Goal: Task Accomplishment & Management: Manage account settings

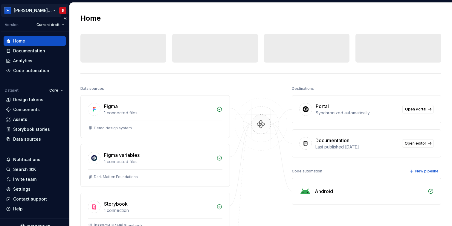
click at [30, 13] on html "[PERSON_NAME] Design System B Version Current draft Home Documentation Analytic…" at bounding box center [226, 113] width 452 height 226
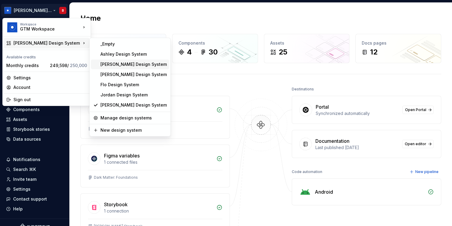
click at [123, 67] on div "[PERSON_NAME] Design System" at bounding box center [133, 64] width 66 height 6
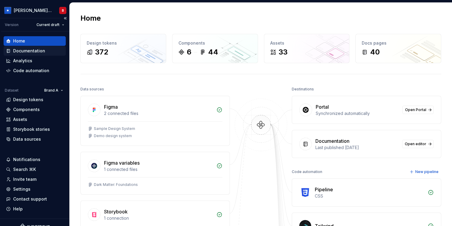
click at [46, 49] on div "Documentation" at bounding box center [34, 51] width 57 height 6
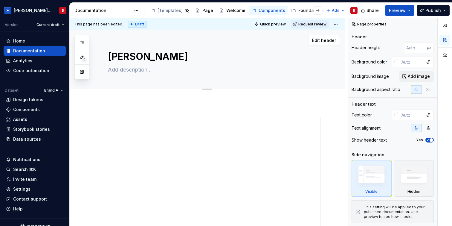
click at [132, 57] on textarea "Vernit" at bounding box center [213, 56] width 213 height 14
click at [128, 57] on textarea "Vernit" at bounding box center [213, 56] width 213 height 14
type textarea "*"
type textarea "Verit"
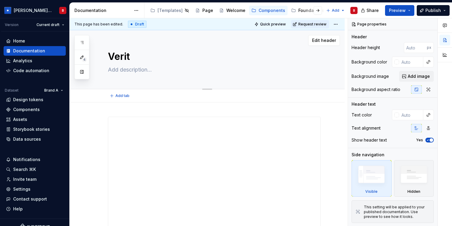
type textarea "*"
type textarea "Verint"
type textarea "*"
type textarea "Verint"
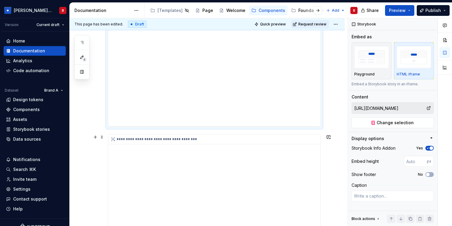
scroll to position [146, 0]
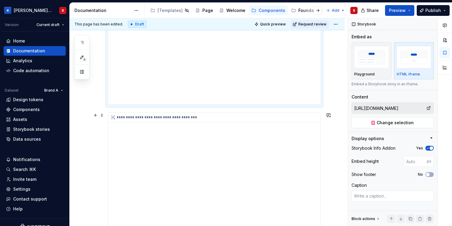
type textarea "*"
type input "Components / Button / Button Critical / Base"
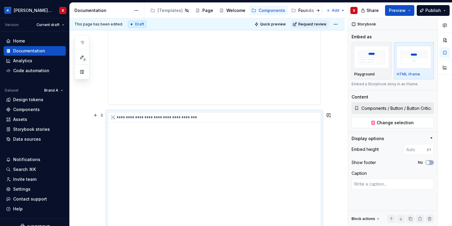
click at [163, 190] on div "**********" at bounding box center [214, 172] width 212 height 120
type textarea "*"
type input "https://phorkit.phork.org/?path=/story/buttons-button--default"
click at [198, 92] on div "**********" at bounding box center [214, 45] width 212 height 120
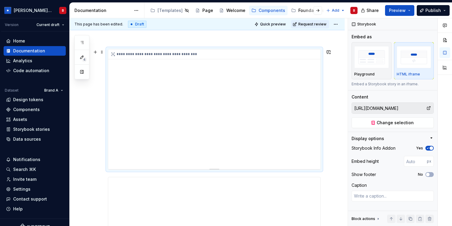
scroll to position [75, 0]
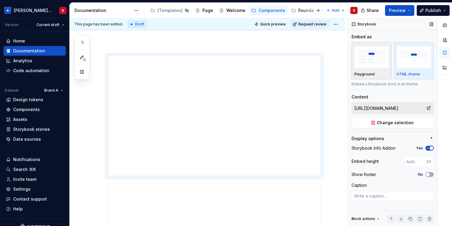
click at [368, 59] on img "button" at bounding box center [371, 57] width 35 height 22
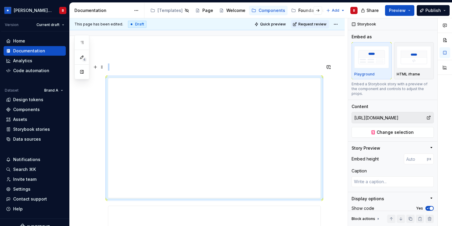
scroll to position [55, 0]
click at [406, 62] on img "button" at bounding box center [414, 57] width 35 height 22
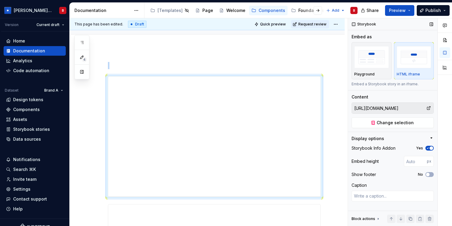
click at [429, 146] on icon "button" at bounding box center [427, 148] width 5 height 4
click at [428, 13] on span "Publish" at bounding box center [433, 10] width 16 height 6
click at [408, 13] on button "Preview" at bounding box center [399, 10] width 29 height 11
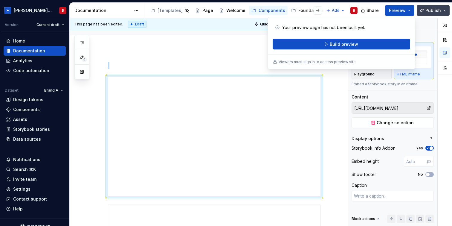
click at [437, 9] on span "Publish" at bounding box center [433, 10] width 16 height 6
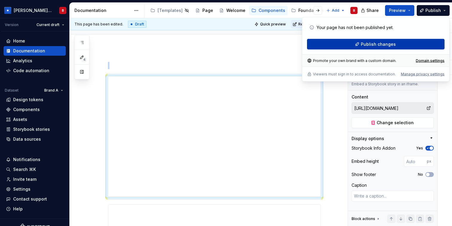
click at [411, 42] on button "Publish changes" at bounding box center [375, 44] width 137 height 11
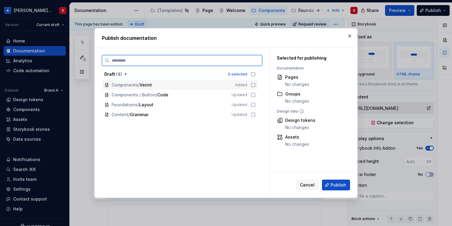
click at [255, 84] on icon at bounding box center [253, 84] width 5 height 5
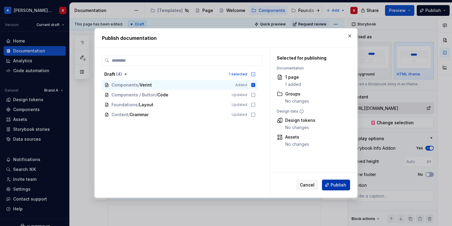
click at [345, 186] on span "Publish" at bounding box center [338, 185] width 16 height 6
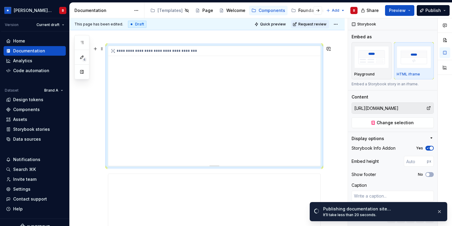
scroll to position [84, 0]
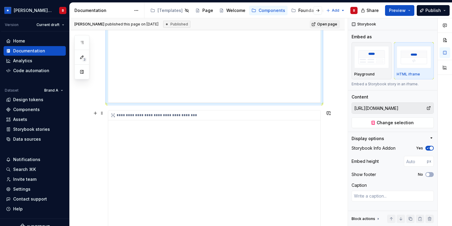
type textarea "*"
type input "Components / Button / Button Critical / Base"
click at [174, 169] on div "**********" at bounding box center [214, 170] width 212 height 120
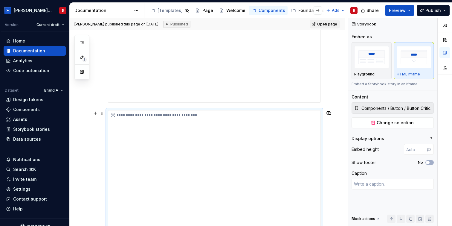
scroll to position [192, 0]
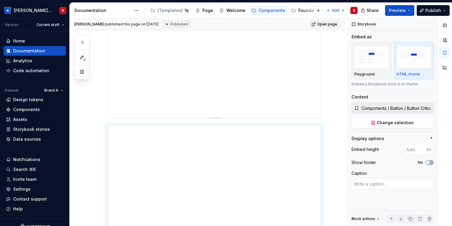
type textarea "*"
type input "https://phorkit.phork.org/?path=/story/buttons-button--default"
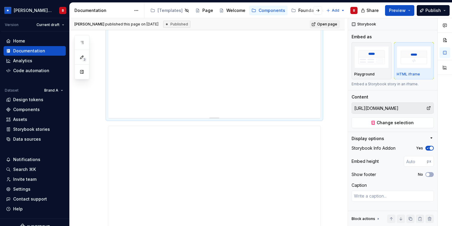
click at [228, 65] on div "**********" at bounding box center [214, 58] width 212 height 120
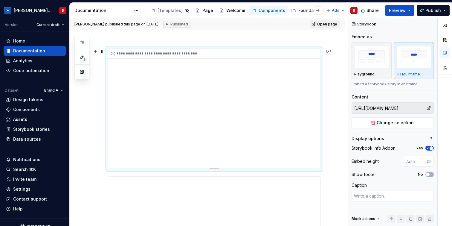
scroll to position [82, 0]
drag, startPoint x: 353, startPoint y: 150, endPoint x: 418, endPoint y: 146, distance: 65.6
click at [418, 146] on div "Storybook Info Addon Yes" at bounding box center [392, 148] width 82 height 8
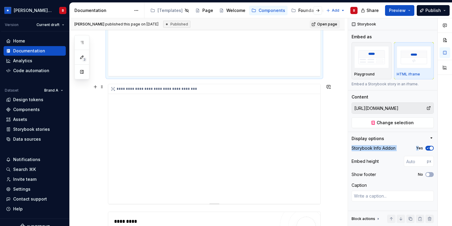
scroll to position [177, 0]
type textarea "*"
type input "Components / Button / Button Critical / Base"
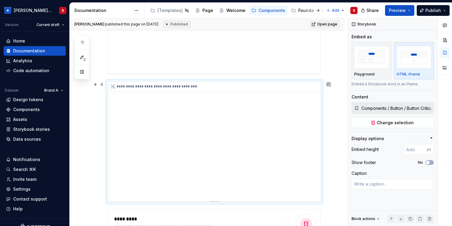
click at [289, 151] on div "**********" at bounding box center [214, 142] width 212 height 120
type textarea "*"
type input "https://phorkit.phork.org/?path=/story/buttons-button--default"
click at [259, 56] on div "**********" at bounding box center [214, 14] width 212 height 120
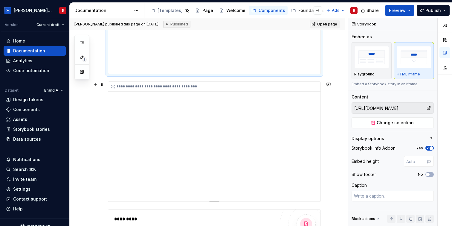
type textarea "*"
type input "Components / Button / Button Critical / Base"
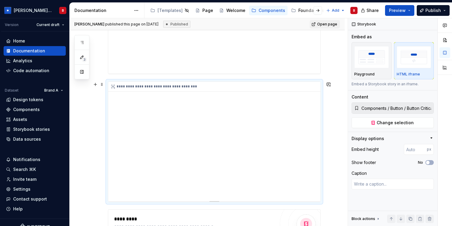
click at [196, 166] on div "**********" at bounding box center [214, 142] width 212 height 120
type textarea "*"
type input "399"
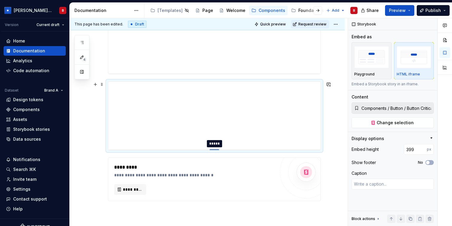
type textarea "*"
type input "227"
type textarea "*"
type input "226"
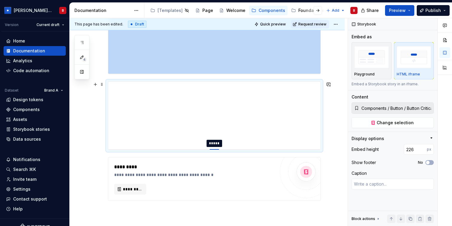
type textarea "*"
type input "225"
type textarea "*"
type input "221"
type textarea "*"
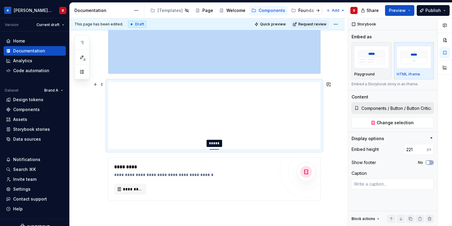
type input "214"
type textarea "*"
type input "210"
type textarea "*"
type input "196"
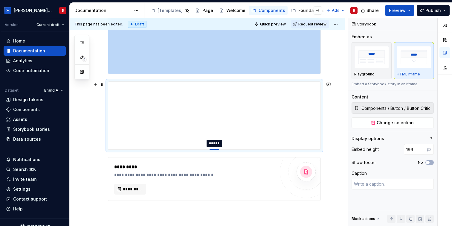
type textarea "*"
type input "195"
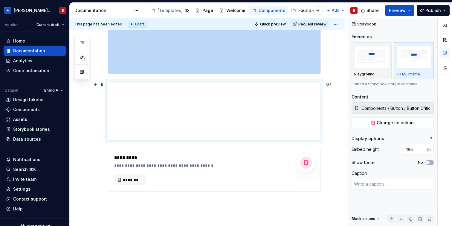
drag, startPoint x: 216, startPoint y: 201, endPoint x: 217, endPoint y: 140, distance: 60.7
click at [217, 140] on div at bounding box center [214, 140] width 10 height 1
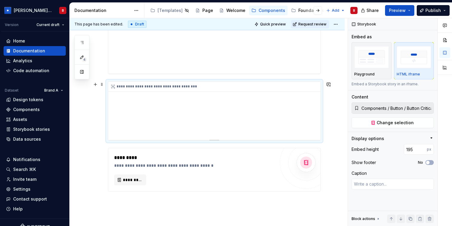
click at [309, 133] on div "**********" at bounding box center [214, 111] width 212 height 58
click at [303, 132] on div "**********" at bounding box center [214, 111] width 212 height 58
click at [437, 10] on span "Publish" at bounding box center [433, 10] width 16 height 6
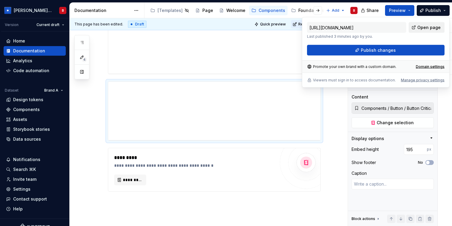
click at [431, 27] on span "Open page" at bounding box center [428, 28] width 23 height 6
click at [333, 133] on div "**********" at bounding box center [207, 95] width 275 height 341
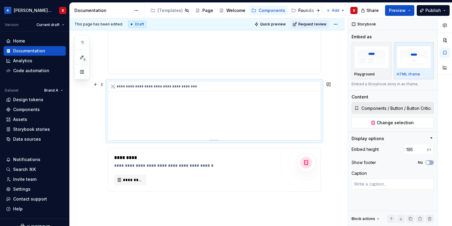
click at [237, 131] on div "**********" at bounding box center [214, 111] width 212 height 58
click at [371, 65] on img "button" at bounding box center [371, 57] width 35 height 22
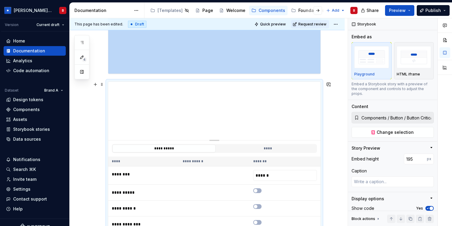
scroll to position [203, 0]
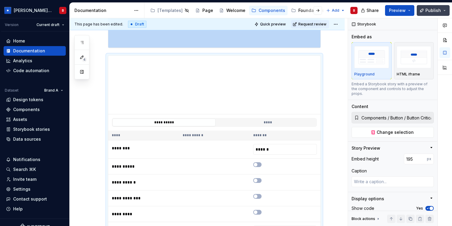
click at [440, 12] on span "Publish" at bounding box center [433, 10] width 16 height 6
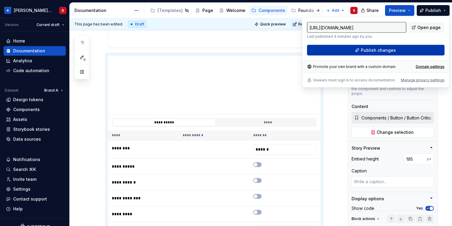
click at [405, 51] on button "Publish changes" at bounding box center [375, 50] width 137 height 11
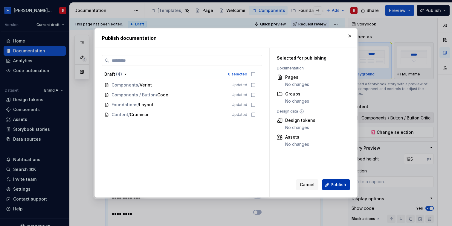
click at [336, 182] on span "Publish" at bounding box center [338, 185] width 16 height 6
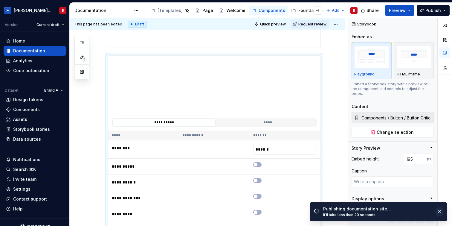
click at [437, 211] on button "button" at bounding box center [439, 211] width 8 height 8
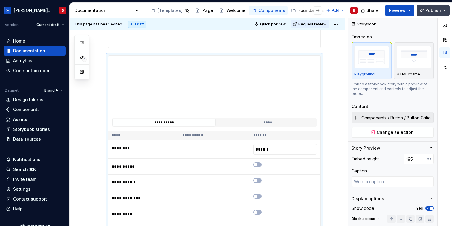
click at [432, 9] on span "Publish" at bounding box center [433, 10] width 16 height 6
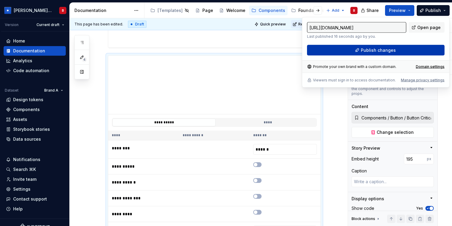
click at [397, 52] on button "Publish changes" at bounding box center [375, 50] width 137 height 11
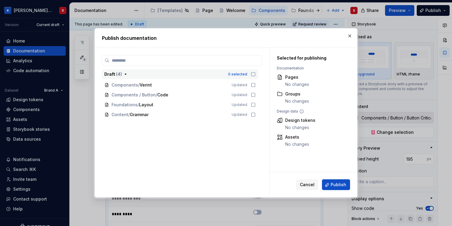
click at [254, 76] on icon "button" at bounding box center [253, 74] width 5 height 5
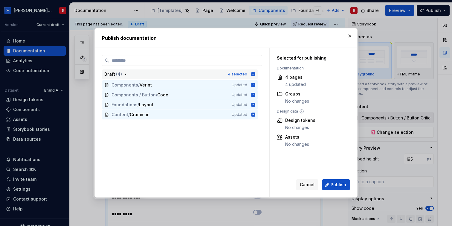
click at [254, 76] on icon "button" at bounding box center [253, 74] width 5 height 5
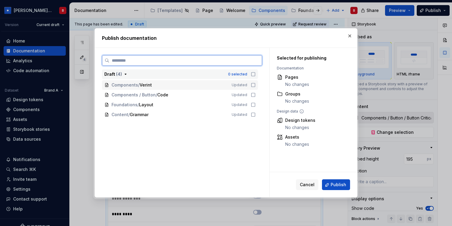
click at [255, 87] on icon at bounding box center [253, 84] width 5 height 5
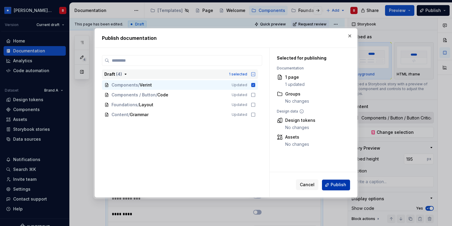
click at [347, 182] on button "Publish" at bounding box center [336, 184] width 28 height 11
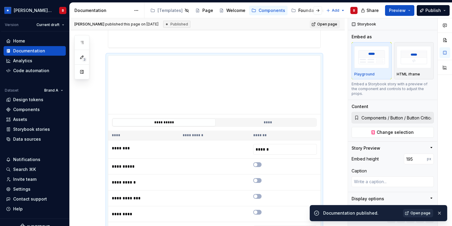
click at [421, 212] on span "Open page" at bounding box center [420, 212] width 20 height 5
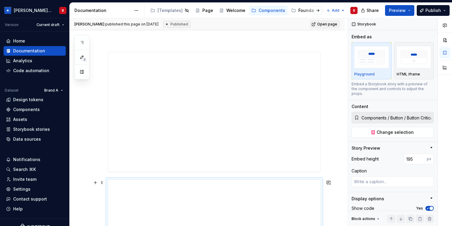
scroll to position [20, 0]
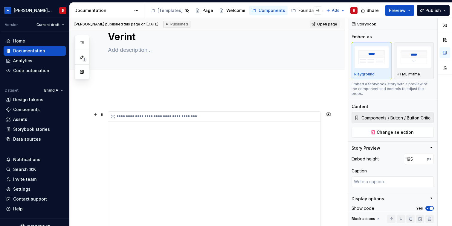
type textarea "*"
type input "https://phorkit.phork.org/?path=/story/buttons-button--default"
click at [167, 138] on div "**********" at bounding box center [214, 171] width 212 height 120
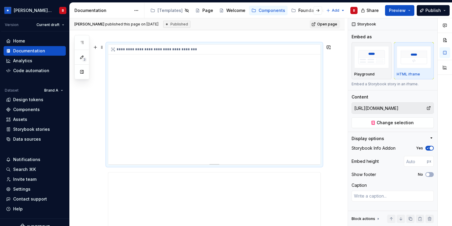
scroll to position [94, 0]
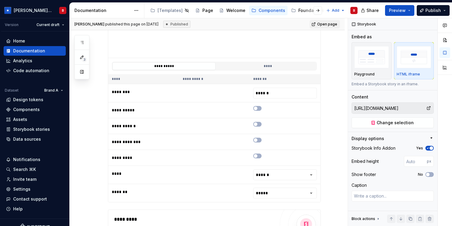
type textarea "*"
type input "Components / Button / Button Critical / Base"
click at [249, 77] on th "**********" at bounding box center [214, 79] width 71 height 10
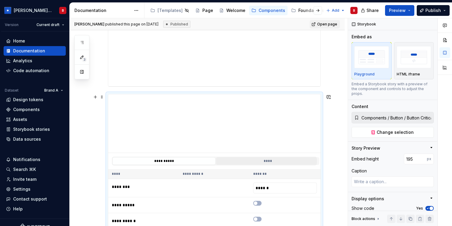
scroll to position [164, 0]
type textarea "*"
type input "https://phorkit.phork.org/?path=/story/buttons-button--default"
click at [248, 62] on div "**********" at bounding box center [214, 27] width 212 height 120
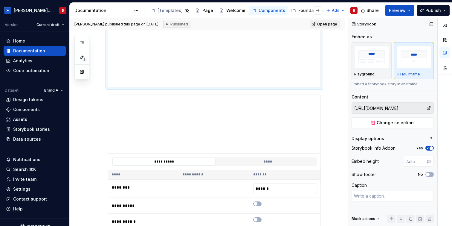
click at [428, 111] on div at bounding box center [429, 107] width 7 height 11
click at [428, 106] on icon at bounding box center [428, 107] width 5 height 5
click at [426, 106] on input "https://phorkit.phork.org/?path=/story/buttons-button--default" at bounding box center [389, 107] width 74 height 11
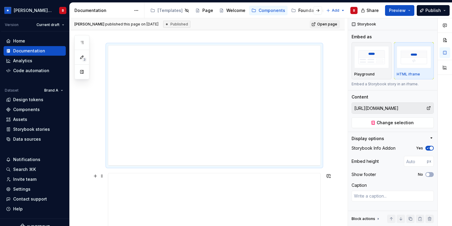
scroll to position [76, 0]
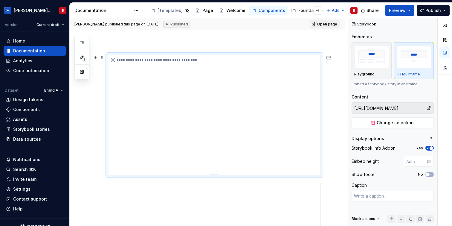
click at [154, 121] on div "**********" at bounding box center [214, 115] width 212 height 120
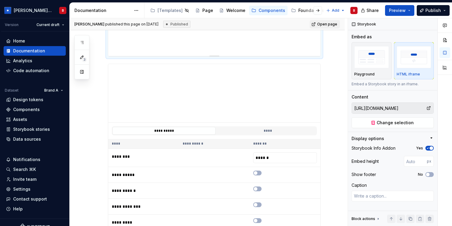
scroll to position [256, 0]
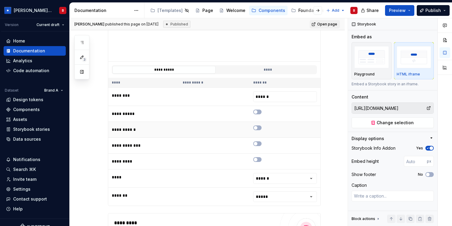
type textarea "*"
type input "Components / Button / Button Critical / Base"
click at [281, 123] on td at bounding box center [285, 130] width 71 height 16
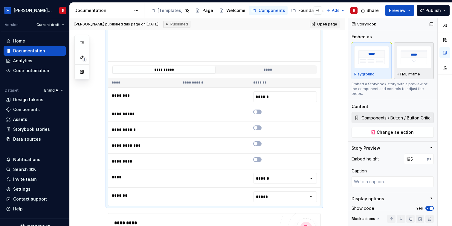
click at [418, 67] on img "button" at bounding box center [414, 57] width 35 height 22
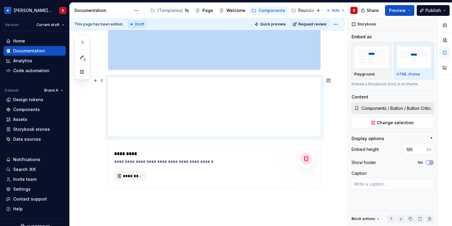
scroll to position [0, 0]
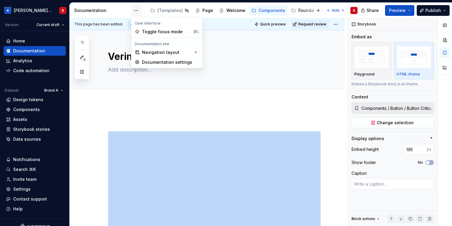
click at [137, 11] on html "Beatriz Design System B Version Current draft Home Documentation Analytics Code…" at bounding box center [226, 113] width 452 height 226
click at [140, 10] on html "Beatriz Design System B Version Current draft Home Documentation Analytics Code…" at bounding box center [226, 113] width 452 height 226
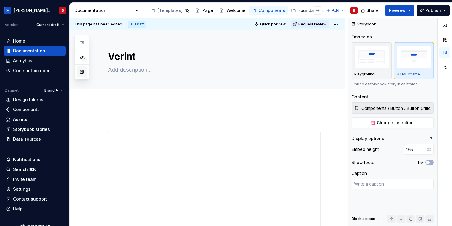
click at [81, 75] on button "button" at bounding box center [81, 71] width 11 height 11
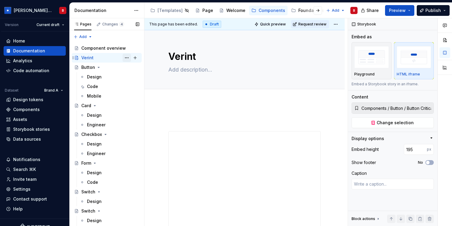
click at [126, 57] on button "Page tree" at bounding box center [127, 57] width 8 height 8
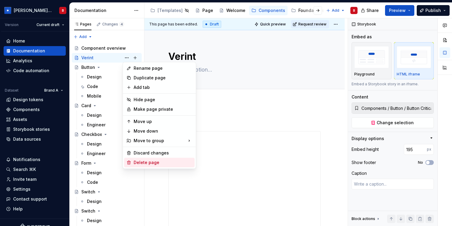
click at [154, 160] on div "Delete page" at bounding box center [163, 162] width 59 height 6
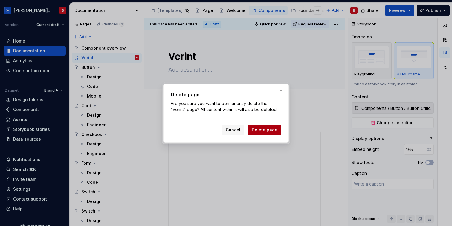
click at [265, 130] on span "Delete page" at bounding box center [265, 130] width 26 height 6
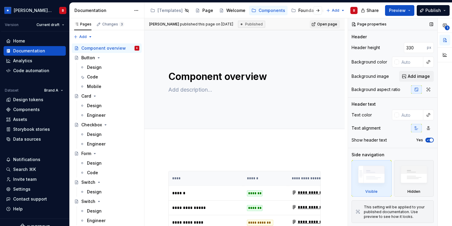
type textarea "*"
